Goal: Information Seeking & Learning: Compare options

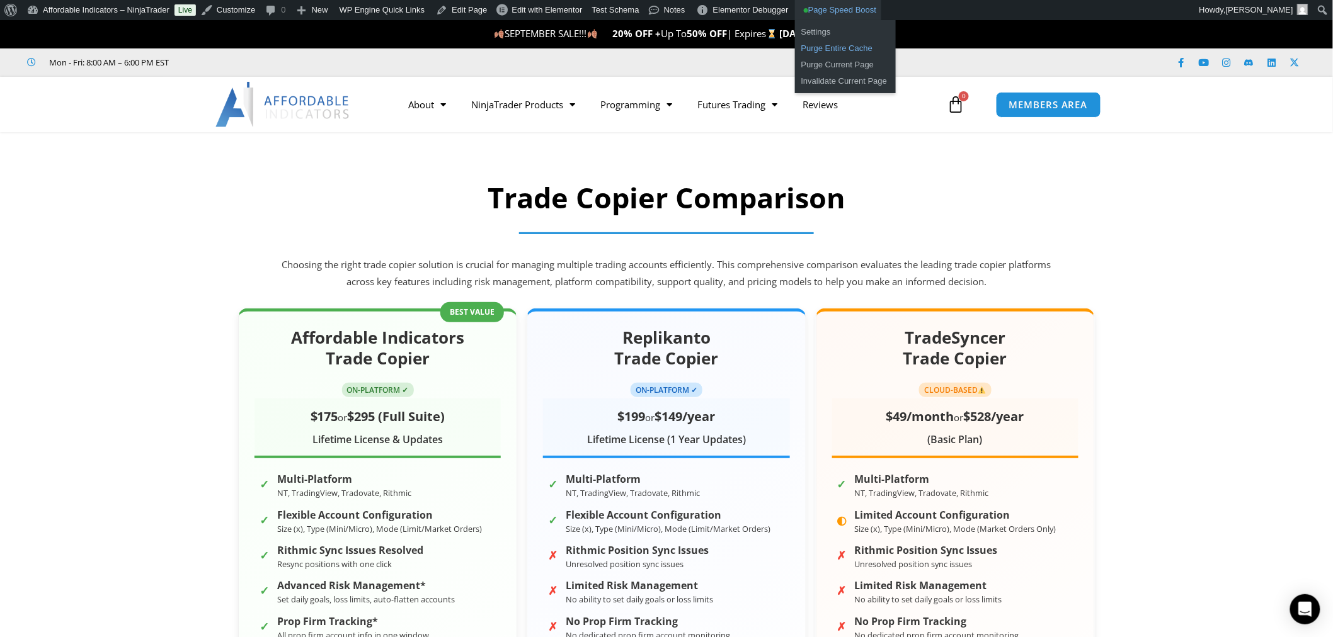
click at [814, 42] on link "Purge Entire Cache" at bounding box center [845, 48] width 101 height 16
click at [301, 91] on img at bounding box center [282, 104] width 135 height 45
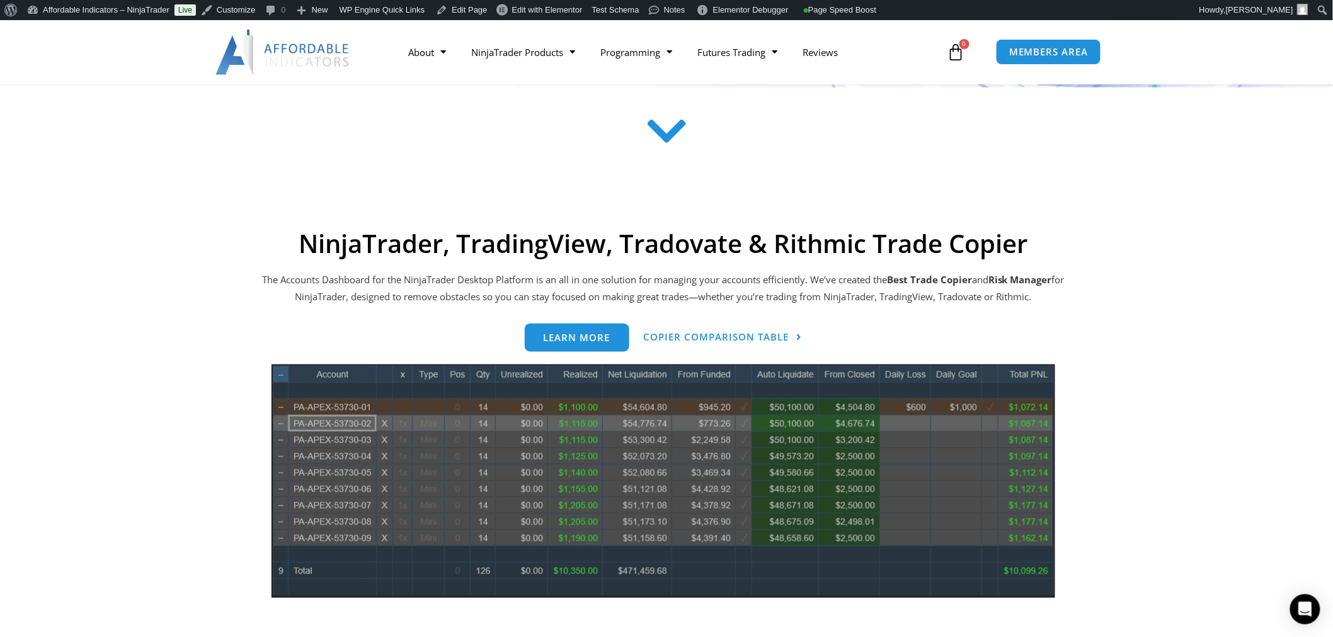
scroll to position [419, 0]
click at [685, 334] on span "Copier Comparison Table" at bounding box center [716, 336] width 145 height 9
